Goal: Task Accomplishment & Management: Manage account settings

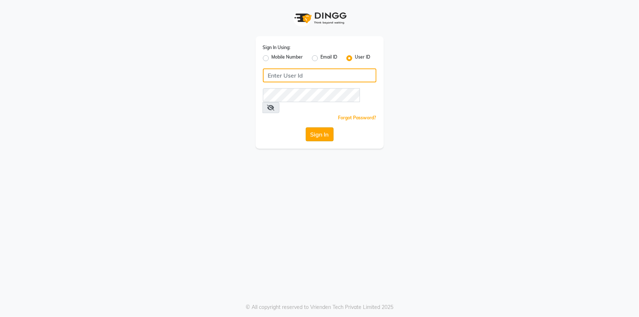
type input "Grapesthesalon"
click at [325, 127] on button "Sign In" at bounding box center [320, 134] width 28 height 14
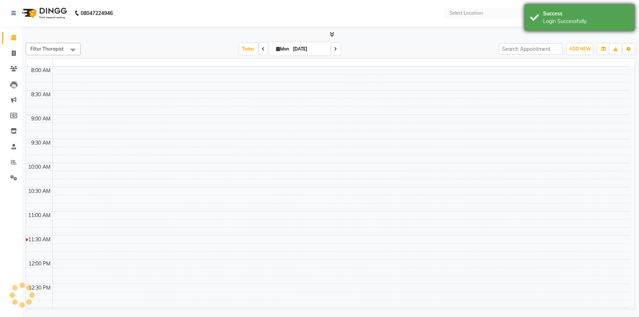
click at [533, 21] on div "Success Login Successfully." at bounding box center [580, 17] width 110 height 26
select select "en"
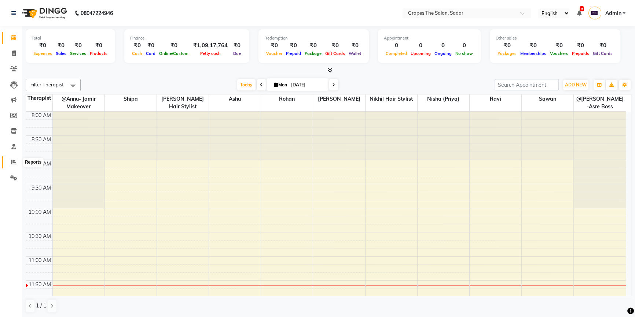
click at [16, 161] on icon at bounding box center [13, 161] width 5 height 5
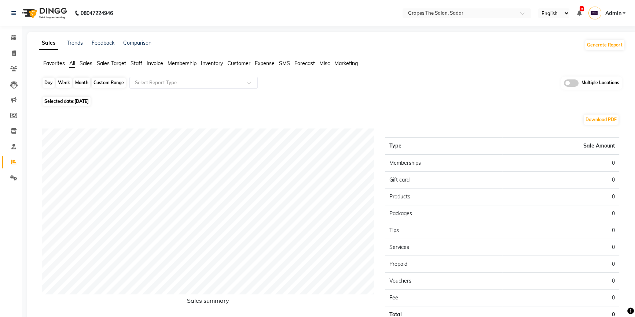
click at [51, 82] on div "Day" at bounding box center [48, 83] width 12 height 10
select select "9"
select select "2025"
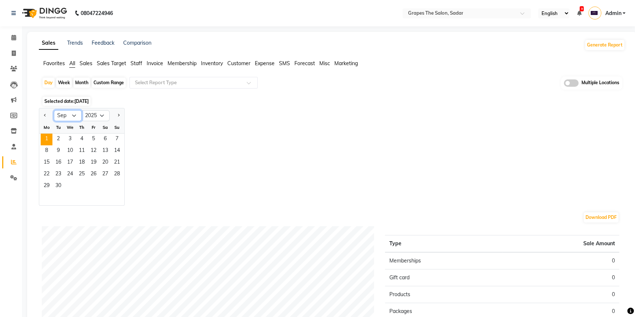
click at [73, 117] on select "Jan Feb Mar Apr May Jun [DATE] Aug Sep Oct Nov Dec" at bounding box center [68, 115] width 28 height 11
select select "8"
click at [54, 110] on select "Jan Feb Mar Apr May Jun [DATE] Aug Sep Oct Nov Dec" at bounding box center [68, 115] width 28 height 11
click at [117, 182] on span "31" at bounding box center [117, 187] width 12 height 12
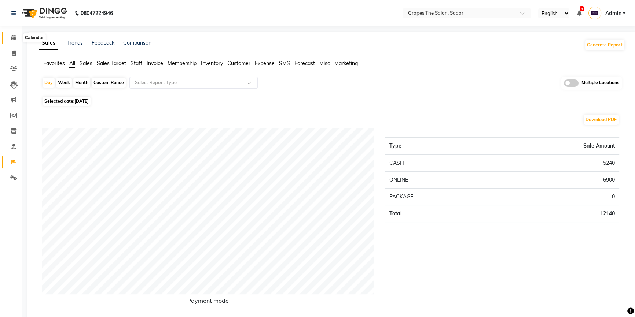
click at [13, 36] on icon at bounding box center [13, 37] width 5 height 5
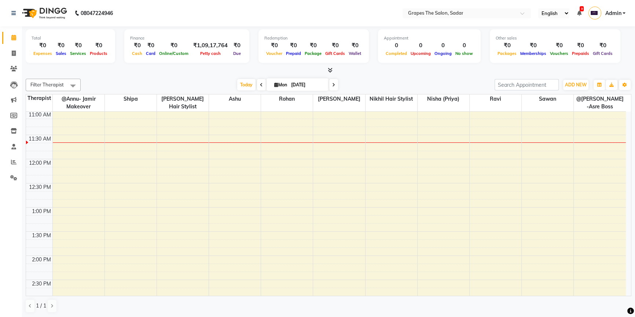
scroll to position [151, 0]
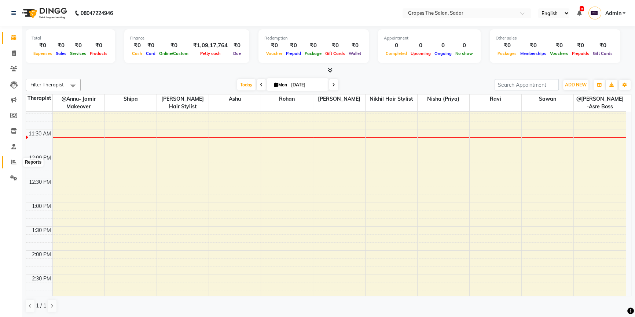
click at [11, 165] on span at bounding box center [13, 162] width 13 height 8
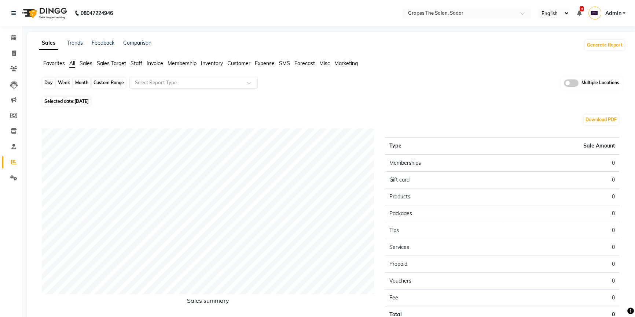
click at [49, 84] on div "Day" at bounding box center [48, 83] width 12 height 10
select select "9"
select select "2025"
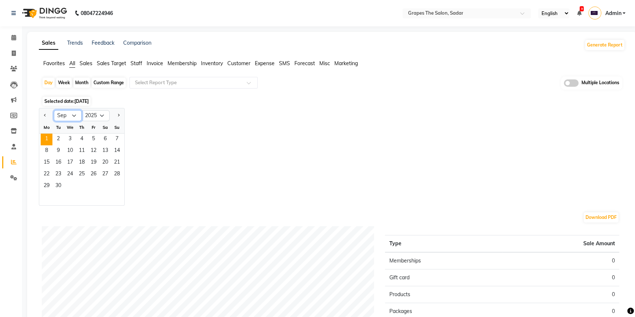
click at [69, 112] on select "Jan Feb Mar Apr May Jun [DATE] Aug Sep Oct Nov Dec" at bounding box center [68, 115] width 28 height 11
select select "8"
click at [54, 110] on select "Jan Feb Mar Apr May Jun [DATE] Aug Sep Oct Nov Dec" at bounding box center [68, 115] width 28 height 11
click at [121, 190] on span "31" at bounding box center [117, 187] width 12 height 12
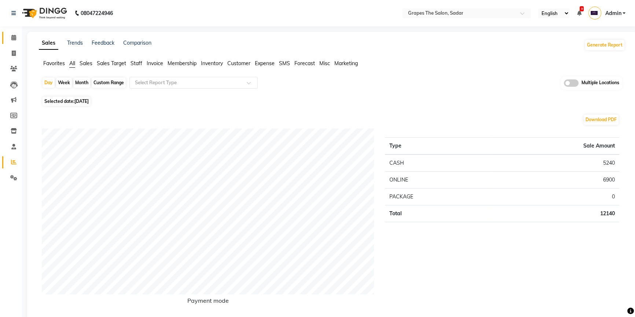
click at [8, 38] on span at bounding box center [13, 38] width 13 height 8
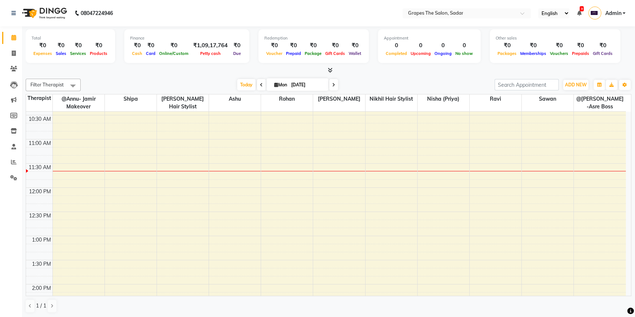
scroll to position [164, 0]
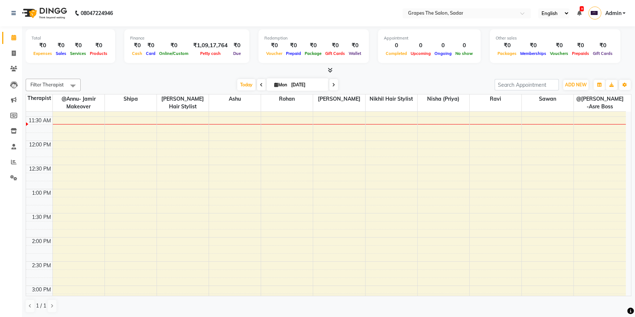
click at [260, 83] on icon at bounding box center [261, 85] width 3 height 4
type input "[DATE]"
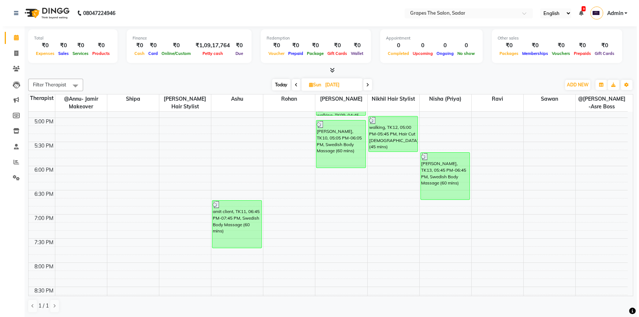
scroll to position [426, 0]
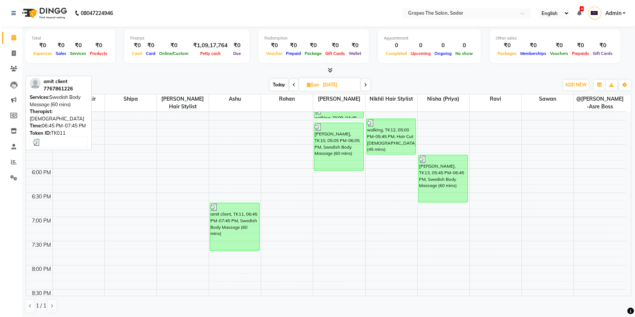
click at [226, 237] on div "amit client, TK11, 06:45 PM-07:45 PM, Swedish Body Massage (60 mins)" at bounding box center [234, 226] width 49 height 47
select select "3"
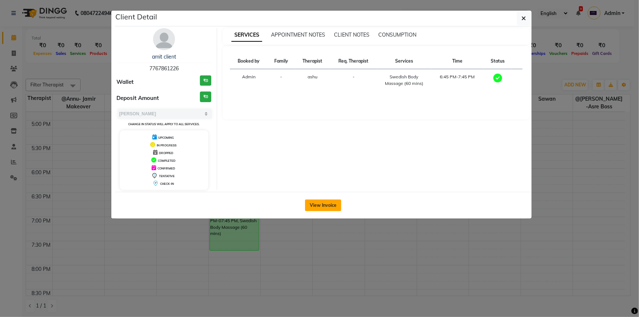
click at [336, 206] on button "View Invoice" at bounding box center [323, 206] width 36 height 12
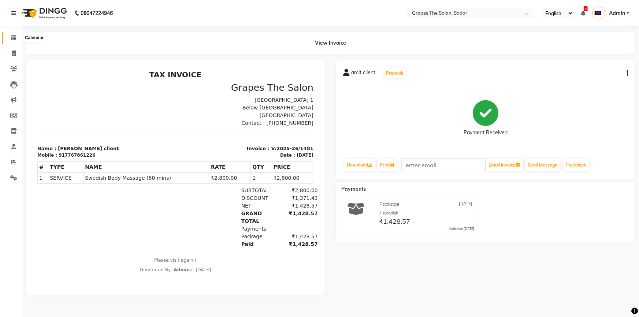
click at [13, 40] on icon at bounding box center [13, 37] width 5 height 5
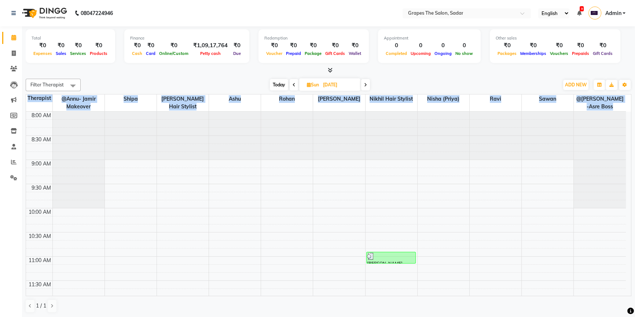
drag, startPoint x: 633, startPoint y: 243, endPoint x: 633, endPoint y: 258, distance: 15.4
click at [633, 258] on div "Total ₹0 Expenses ₹0 Sales ₹0 Services ₹0 Products Finance ₹0 Cash ₹0 Card ₹0 O…" at bounding box center [328, 172] width 613 height 292
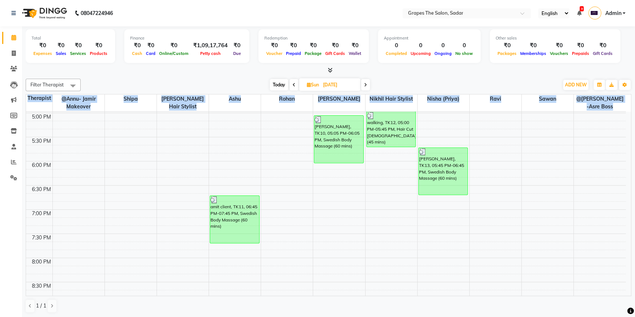
scroll to position [490, 0]
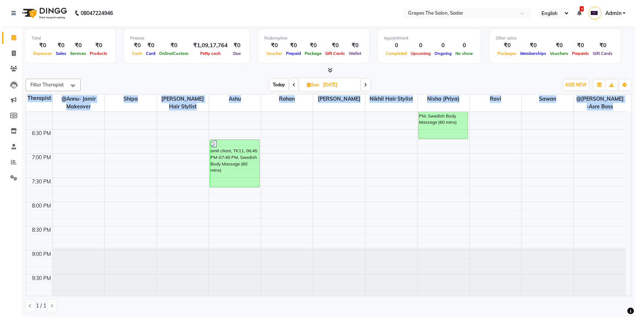
click at [506, 281] on div at bounding box center [495, 272] width 52 height 48
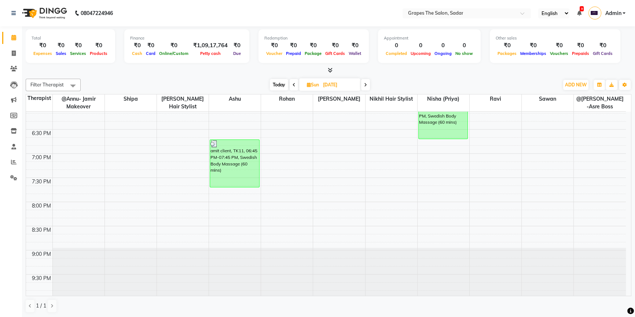
click at [631, 247] on div "Total ₹0 Expenses ₹0 Sales ₹0 Services ₹0 Products Finance ₹0 Cash ₹0 Card ₹0 O…" at bounding box center [328, 172] width 613 height 292
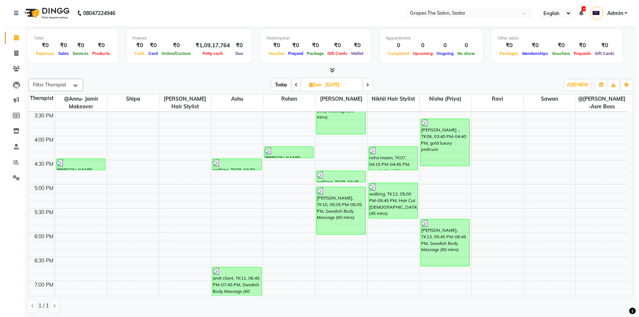
scroll to position [388, 0]
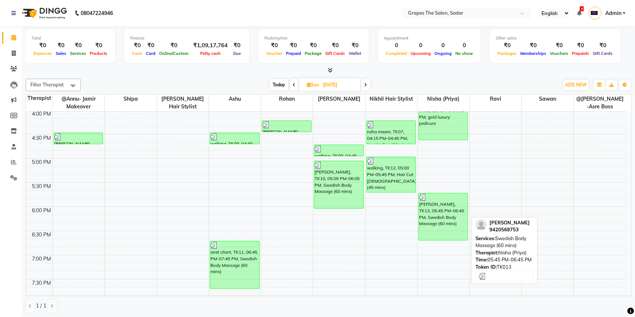
click at [447, 216] on div "[PERSON_NAME], TK13, 05:45 PM-06:45 PM, Swedish Body Massage (60 mins)" at bounding box center [442, 216] width 49 height 47
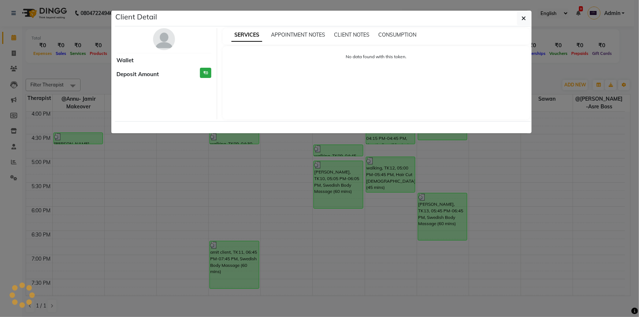
select select "3"
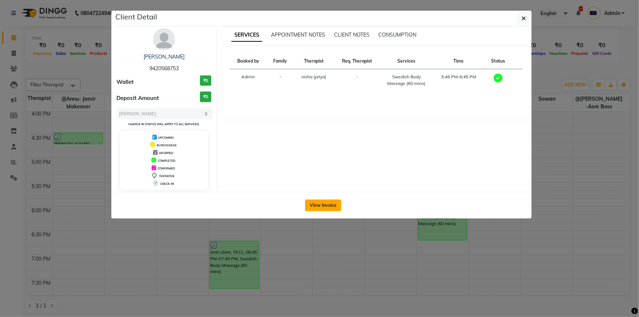
click at [319, 204] on button "View Invoice" at bounding box center [323, 206] width 36 height 12
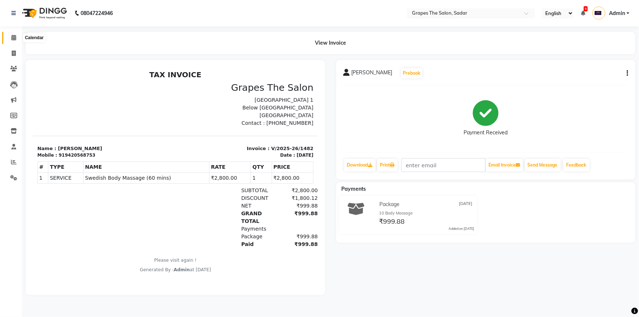
click at [16, 39] on span at bounding box center [13, 38] width 13 height 8
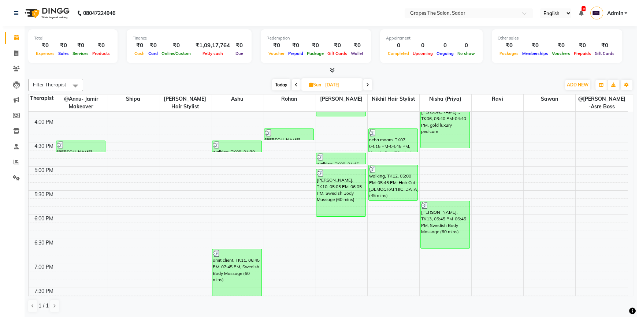
scroll to position [383, 0]
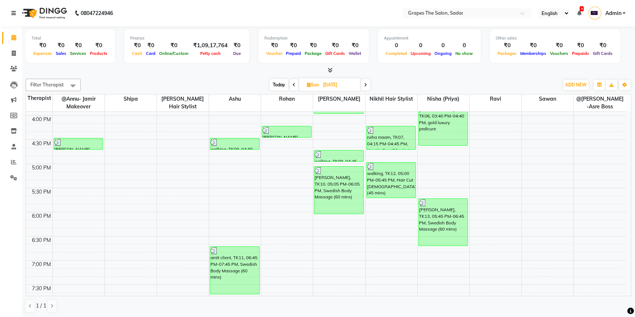
click at [15, 13] on icon at bounding box center [13, 13] width 4 height 5
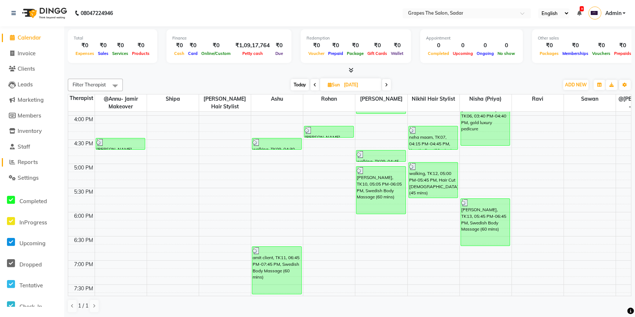
click at [30, 161] on span "Reports" at bounding box center [28, 162] width 20 height 7
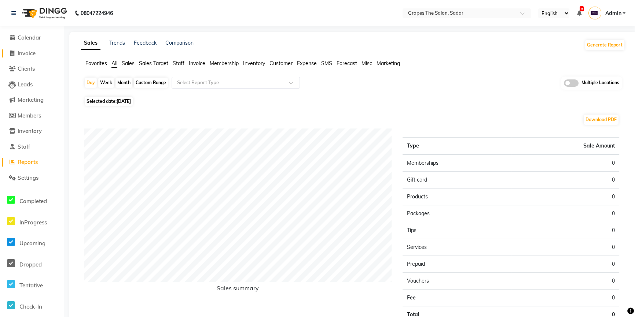
click at [24, 55] on span "Invoice" at bounding box center [27, 53] width 18 height 7
select select "55"
select select "service"
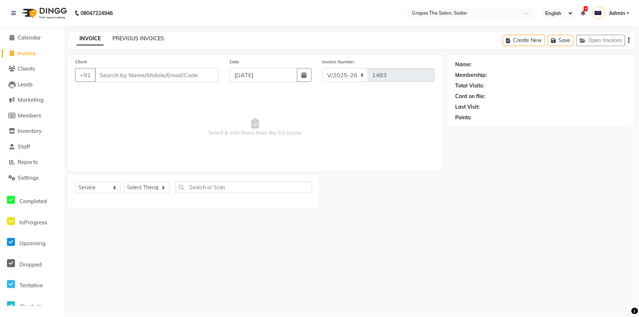
click at [124, 38] on link "PREVIOUS INVOICES" at bounding box center [138, 38] width 52 height 7
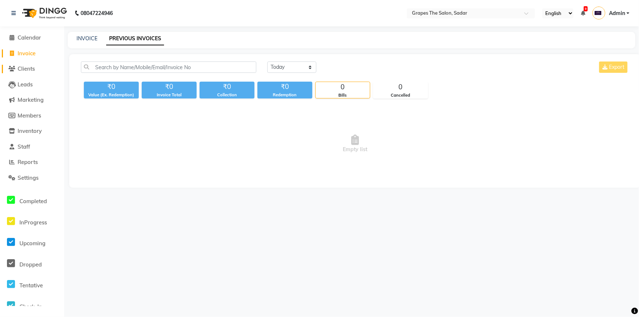
click at [25, 71] on span "Clients" at bounding box center [26, 68] width 17 height 7
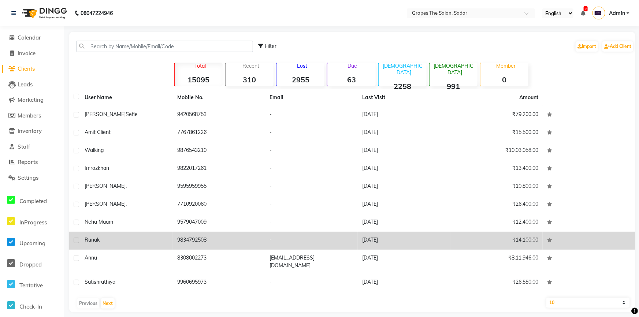
click at [174, 240] on td "9834792508" at bounding box center [219, 241] width 93 height 18
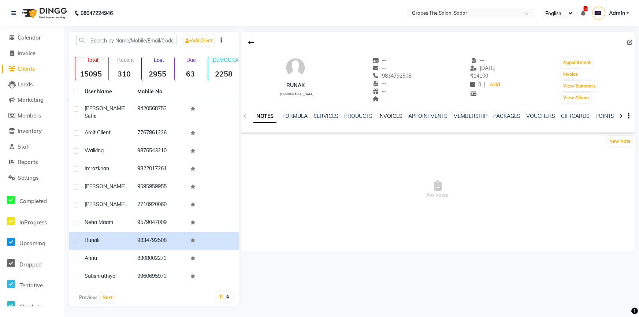
click at [381, 114] on link "INVOICES" at bounding box center [390, 116] width 24 height 7
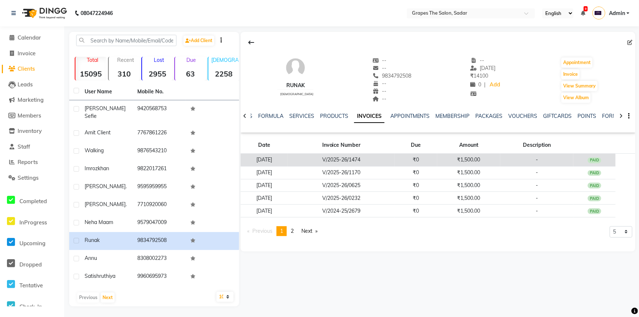
click at [552, 160] on td "-" at bounding box center [536, 160] width 73 height 13
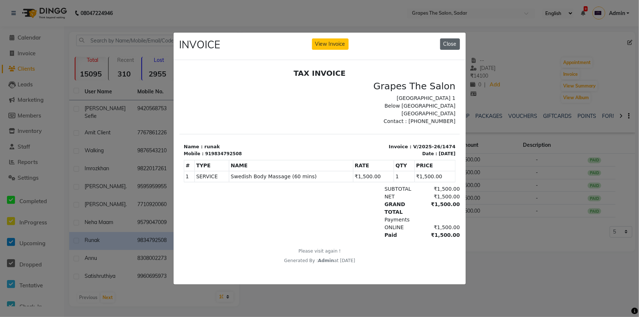
drag, startPoint x: 446, startPoint y: 34, endPoint x: 446, endPoint y: 38, distance: 4.4
click at [446, 35] on div "INVOICE View Invoice Close" at bounding box center [320, 46] width 292 height 27
click at [446, 38] on button "Close" at bounding box center [450, 43] width 20 height 11
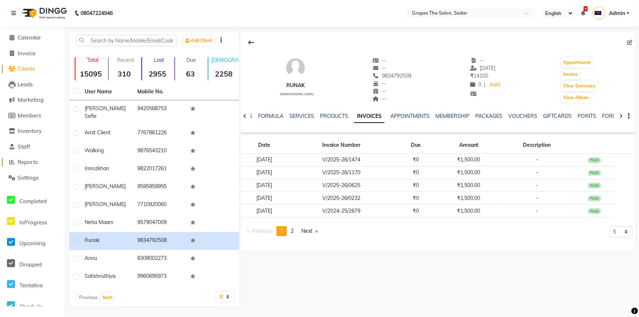
click at [29, 165] on span "Reports" at bounding box center [28, 162] width 20 height 7
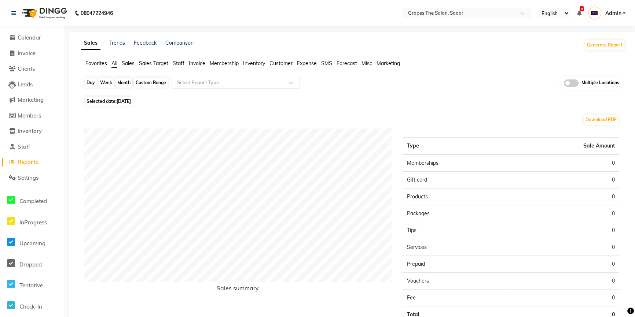
click at [92, 82] on div "Day" at bounding box center [91, 83] width 12 height 10
select select "9"
select select "2025"
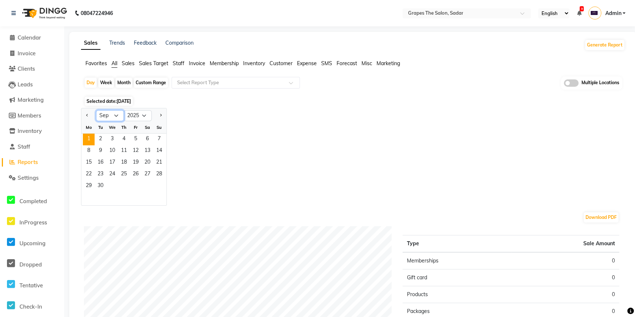
click at [110, 117] on select "Jan Feb Mar Apr May Jun [DATE] Aug Sep Oct Nov Dec" at bounding box center [110, 115] width 28 height 11
select select "8"
click at [96, 110] on select "Jan Feb Mar Apr May Jun [DATE] Aug Sep Oct Nov Dec" at bounding box center [110, 115] width 28 height 11
click at [157, 187] on span "31" at bounding box center [159, 187] width 12 height 12
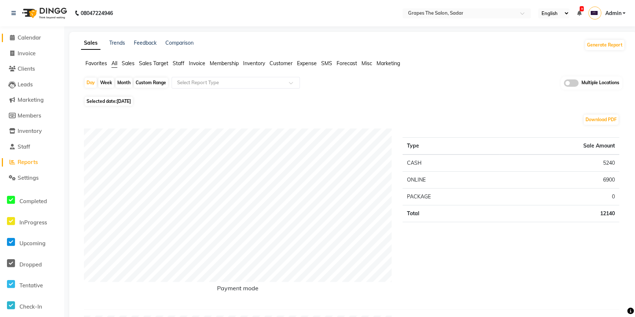
click at [19, 39] on span "Calendar" at bounding box center [29, 37] width 23 height 7
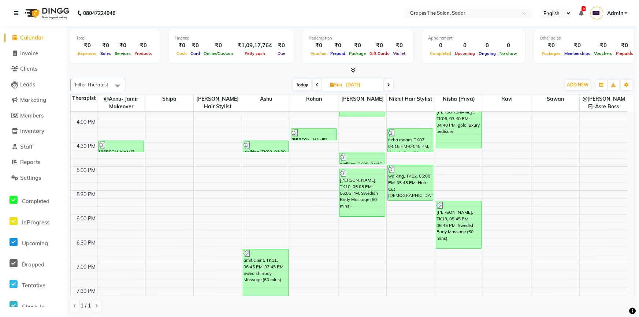
scroll to position [358, 0]
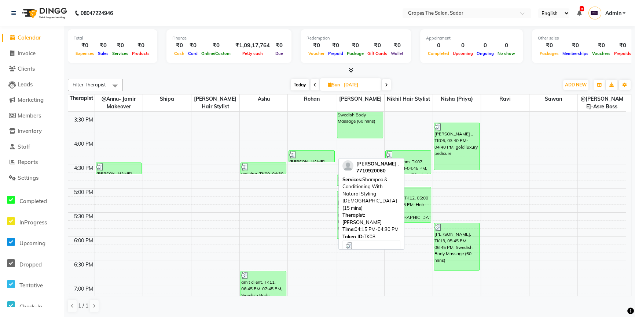
click at [314, 158] on div "[PERSON_NAME] ., TK08, 04:15 PM-04:30 PM, Shampoo & Conditioning With Natural S…" at bounding box center [311, 156] width 45 height 11
select select "3"
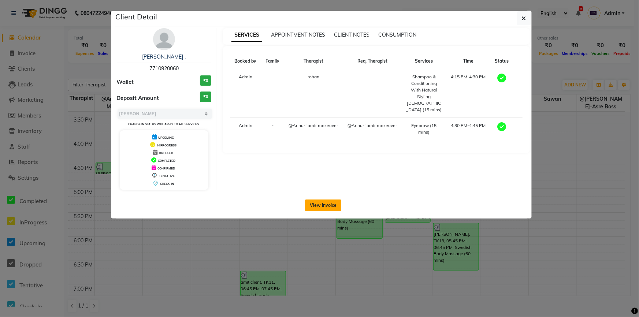
click at [320, 202] on button "View Invoice" at bounding box center [323, 206] width 36 height 12
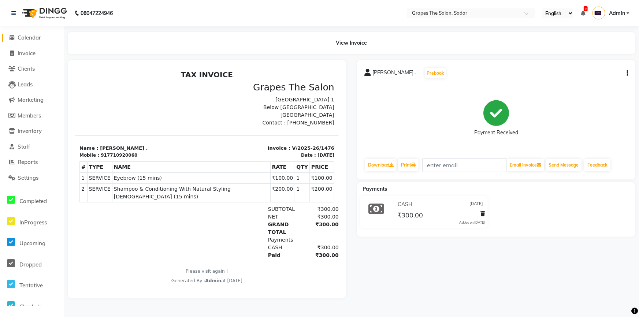
click at [25, 37] on span "Calendar" at bounding box center [29, 37] width 23 height 7
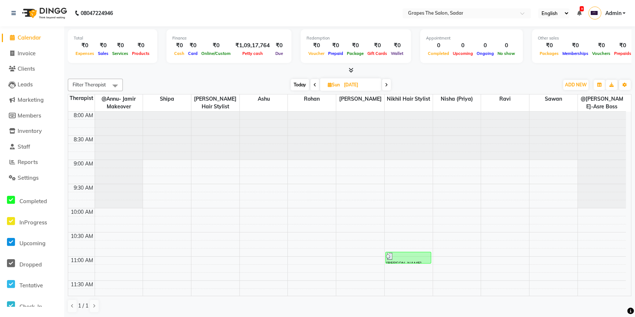
click at [299, 81] on span "Today" at bounding box center [300, 84] width 18 height 11
type input "[DATE]"
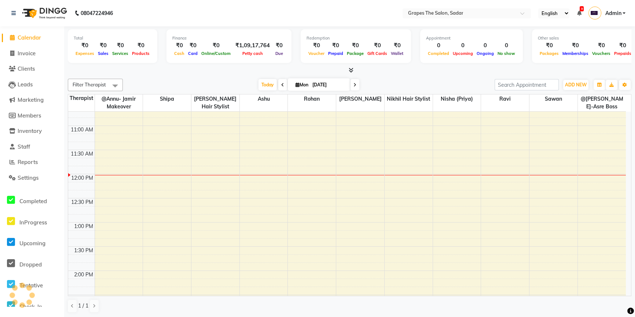
scroll to position [127, 0]
click at [343, 131] on div "8:00 AM 8:30 AM 9:00 AM 9:30 AM 10:00 AM 10:30 AM 11:00 AM 11:30 AM 12:00 PM 12…" at bounding box center [346, 323] width 557 height 677
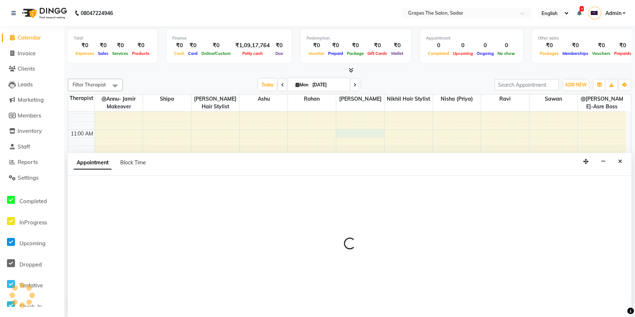
scroll to position [0, 0]
select select "51713"
select select "660"
select select "tentative"
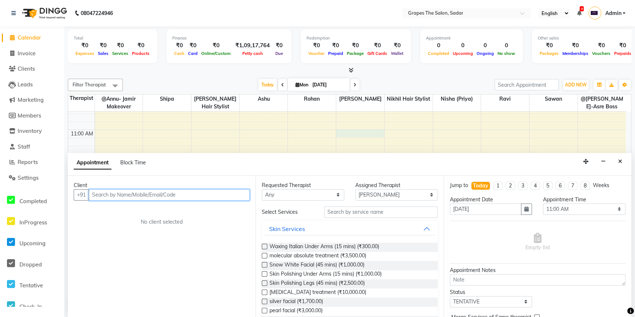
click at [101, 196] on input "text" at bounding box center [169, 194] width 161 height 11
